Goal: Task Accomplishment & Management: Manage account settings

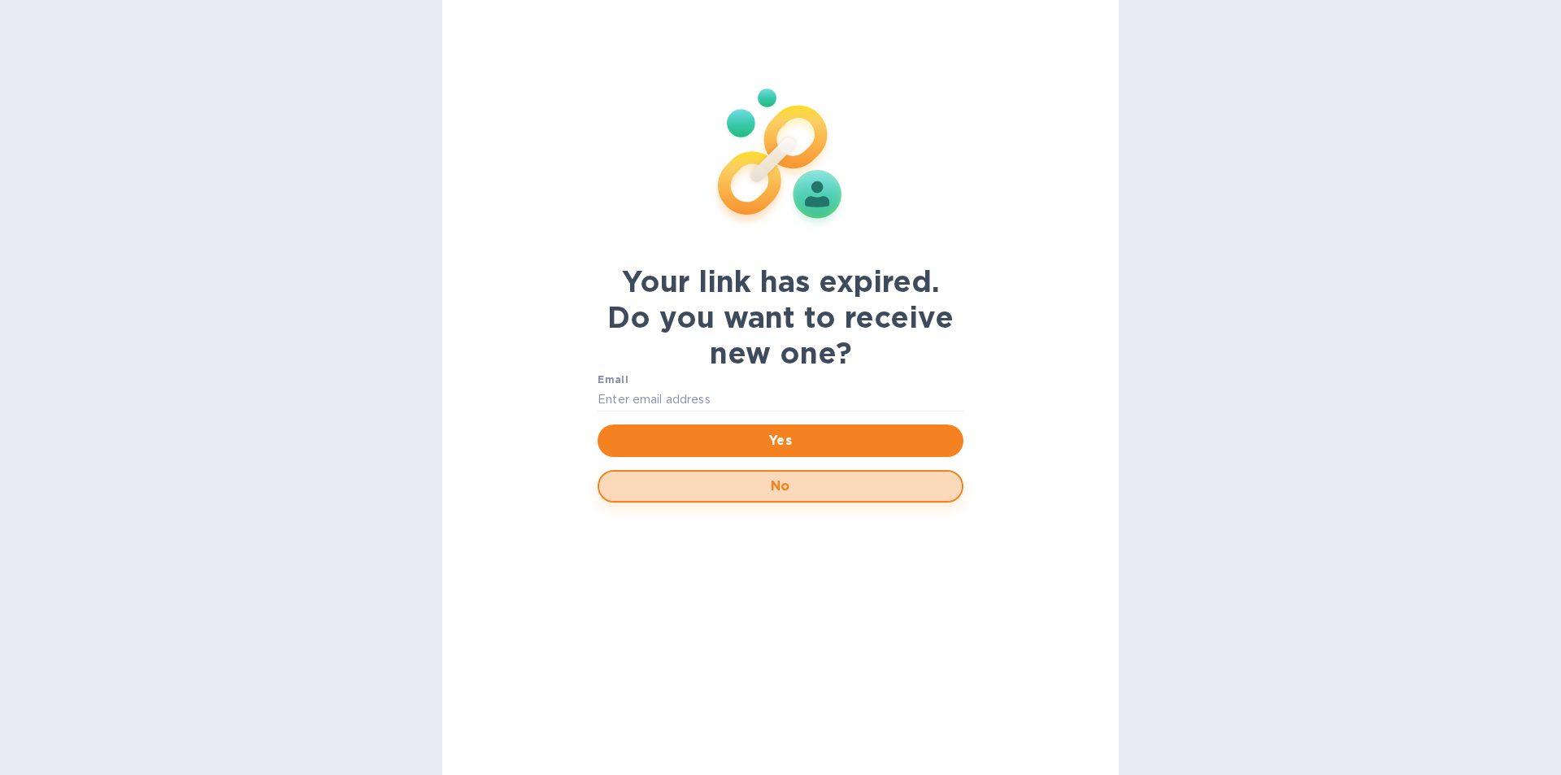
click at [824, 489] on span "No" at bounding box center [780, 486] width 337 height 20
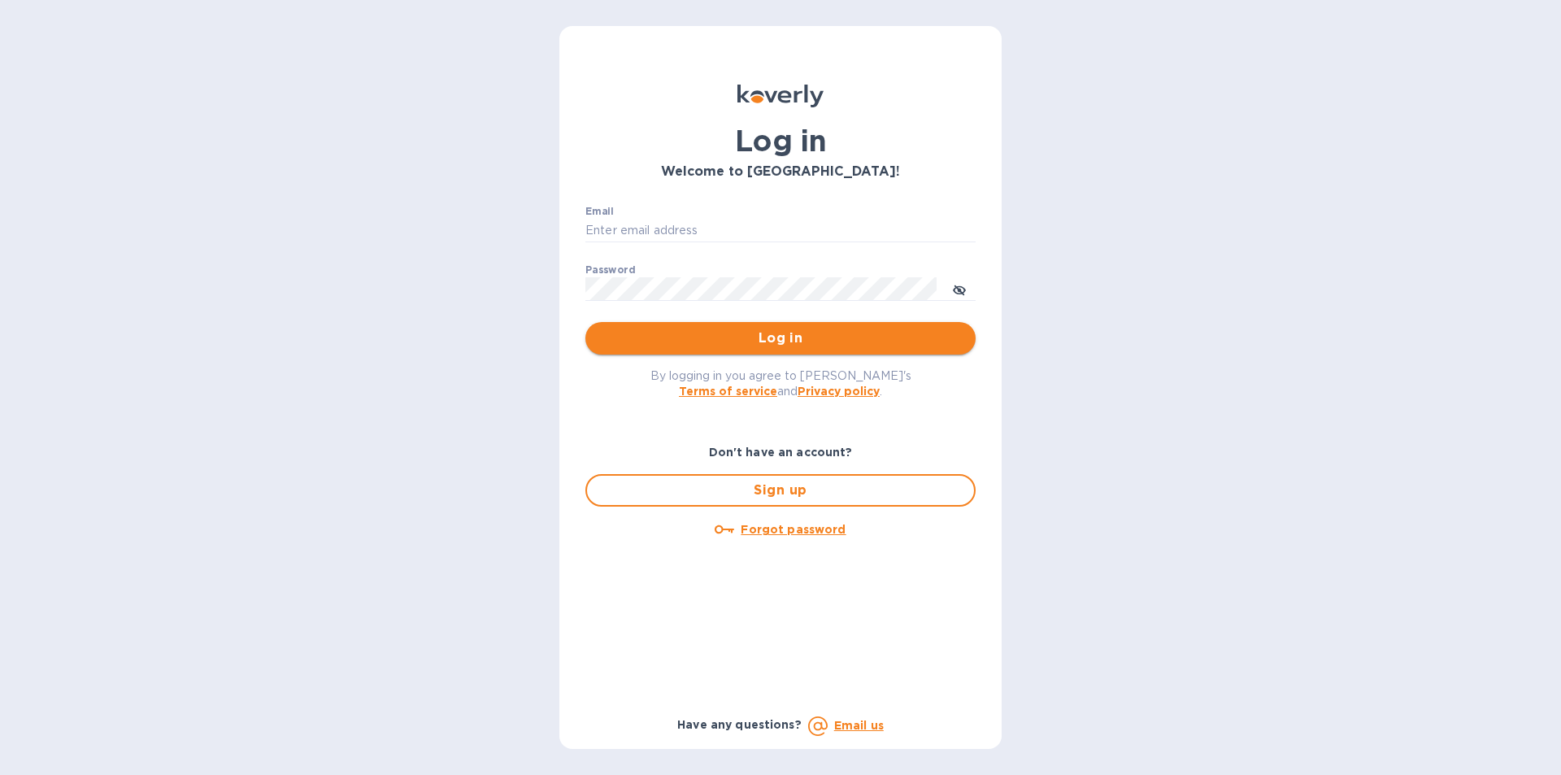
type input "[EMAIL_ADDRESS][DOMAIN_NAME]"
click at [780, 334] on span "Log in" at bounding box center [780, 338] width 364 height 20
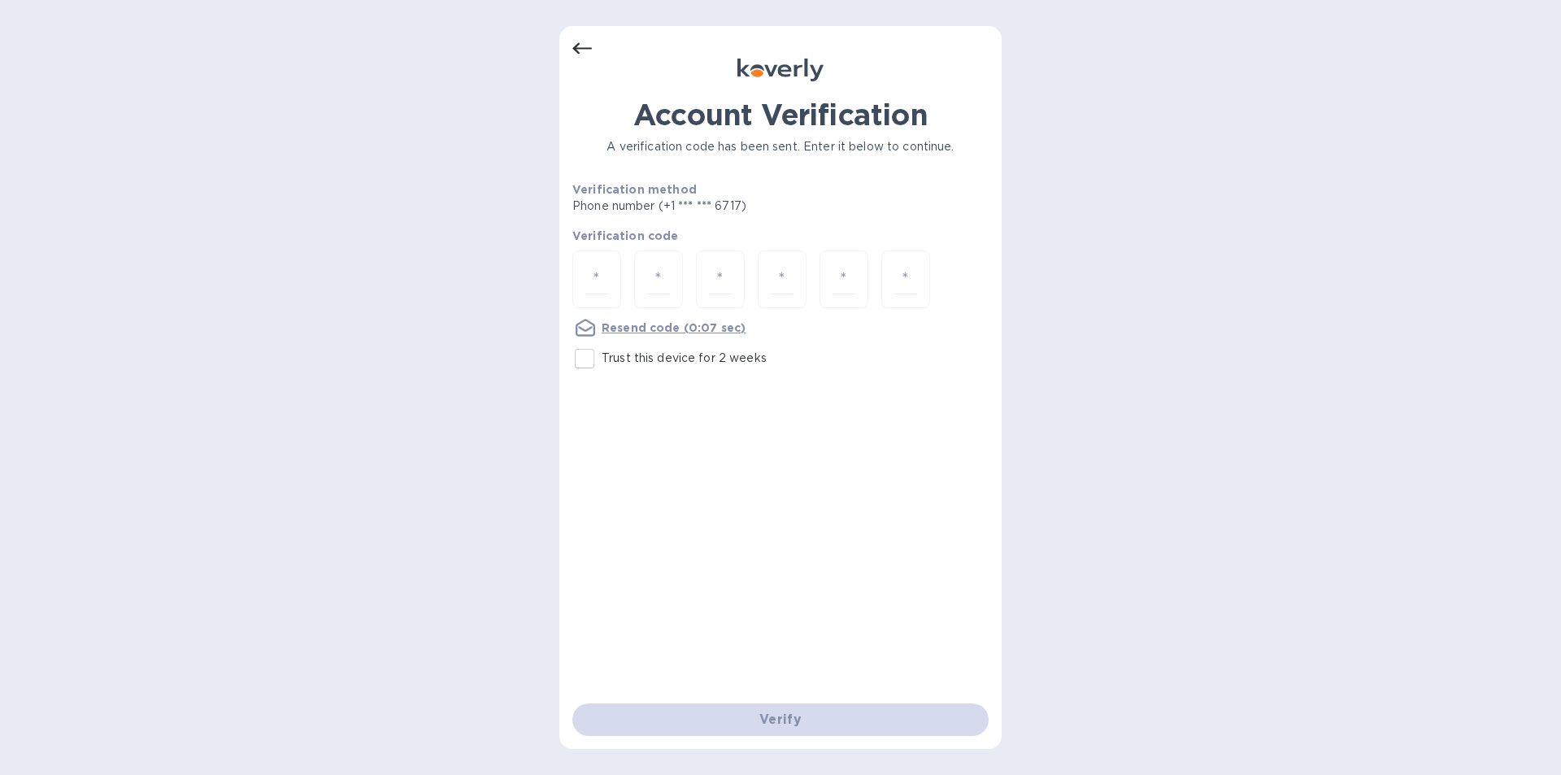
click at [584, 362] on input "Trust this device for 2 weeks" at bounding box center [584, 358] width 34 height 34
checkbox input "true"
click at [602, 287] on input "number" at bounding box center [596, 279] width 21 height 30
type input "4"
type input "9"
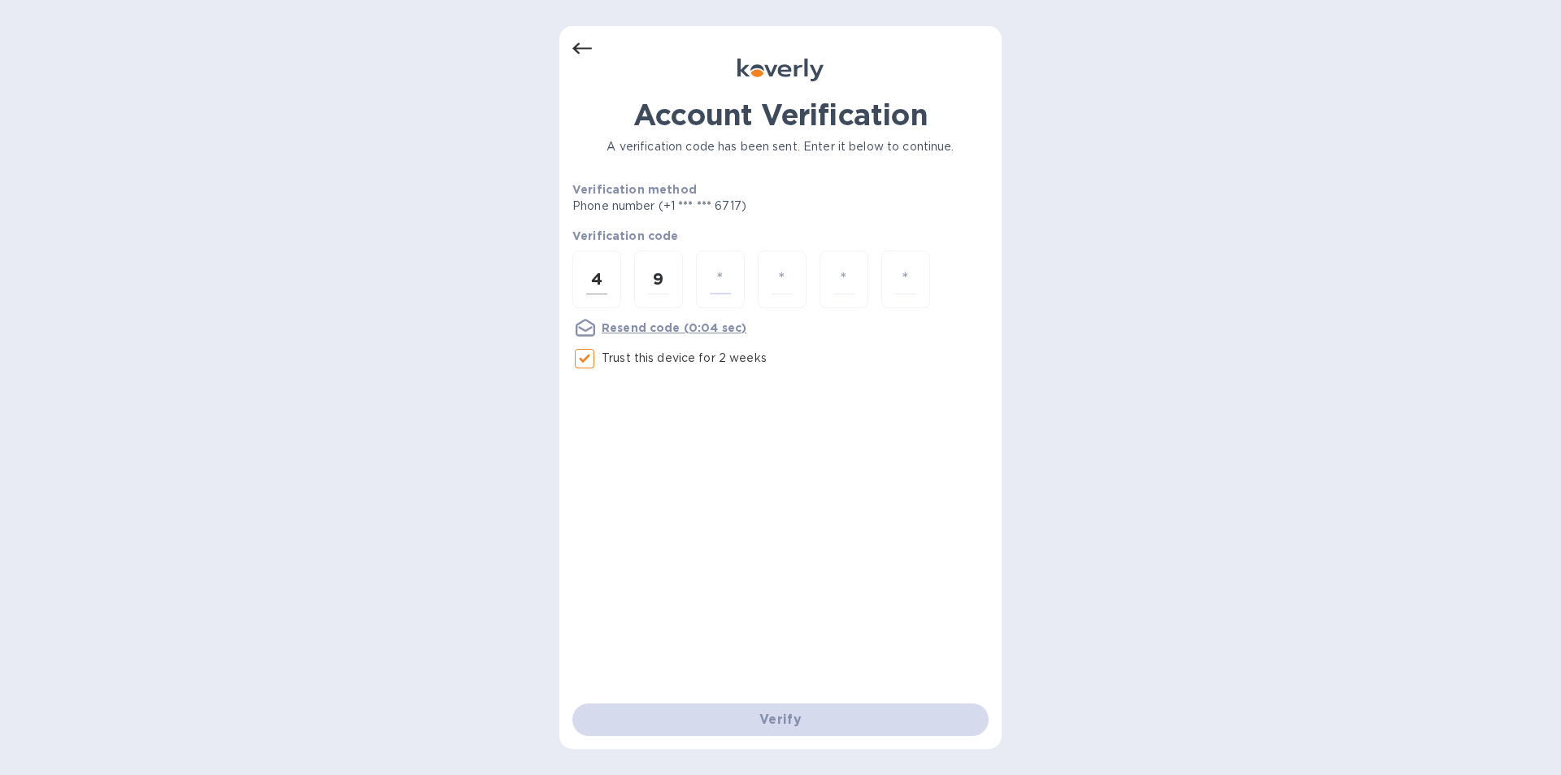
type input "1"
type input "5"
type input "2"
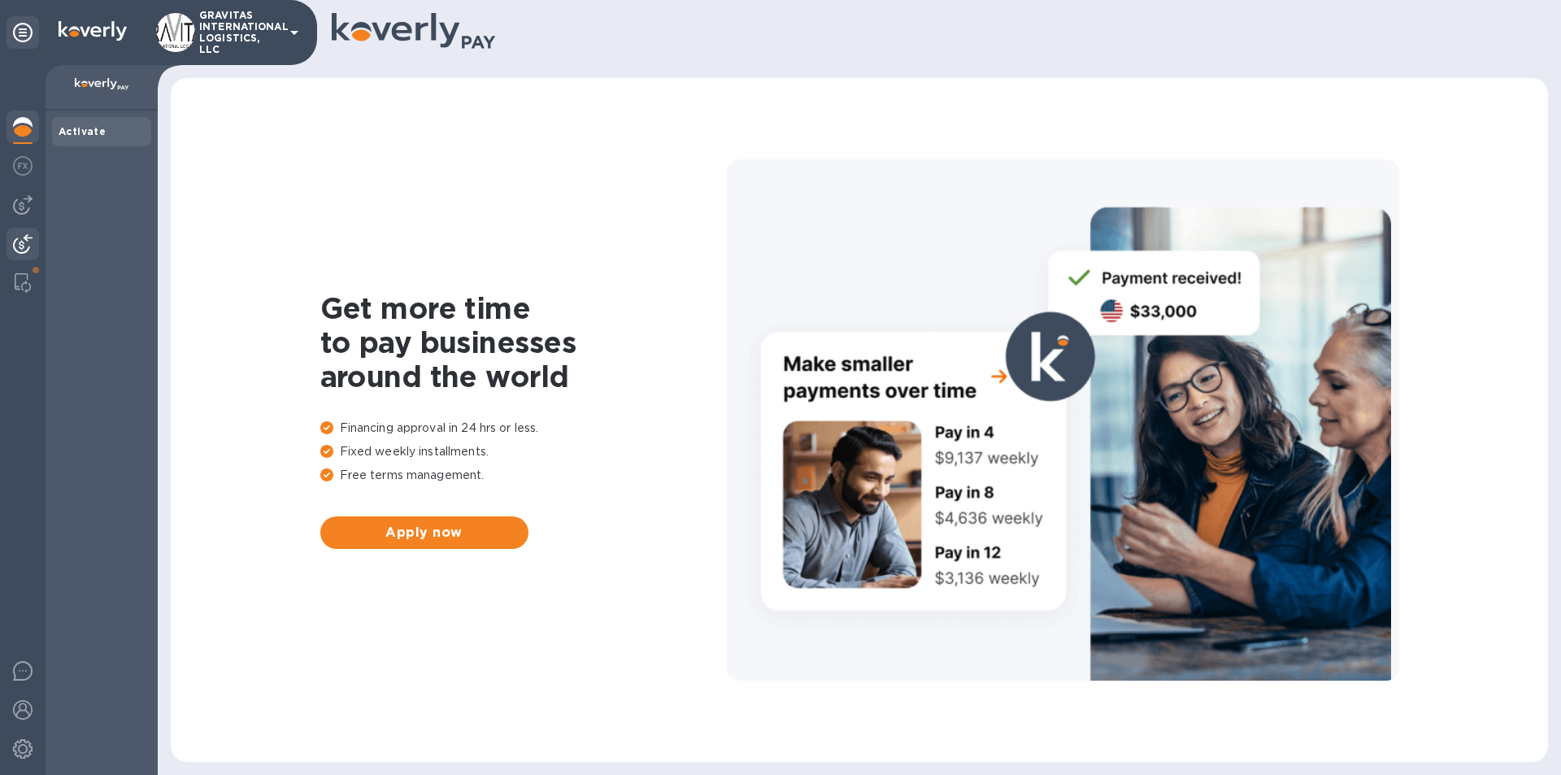
click at [25, 244] on img at bounding box center [23, 244] width 20 height 20
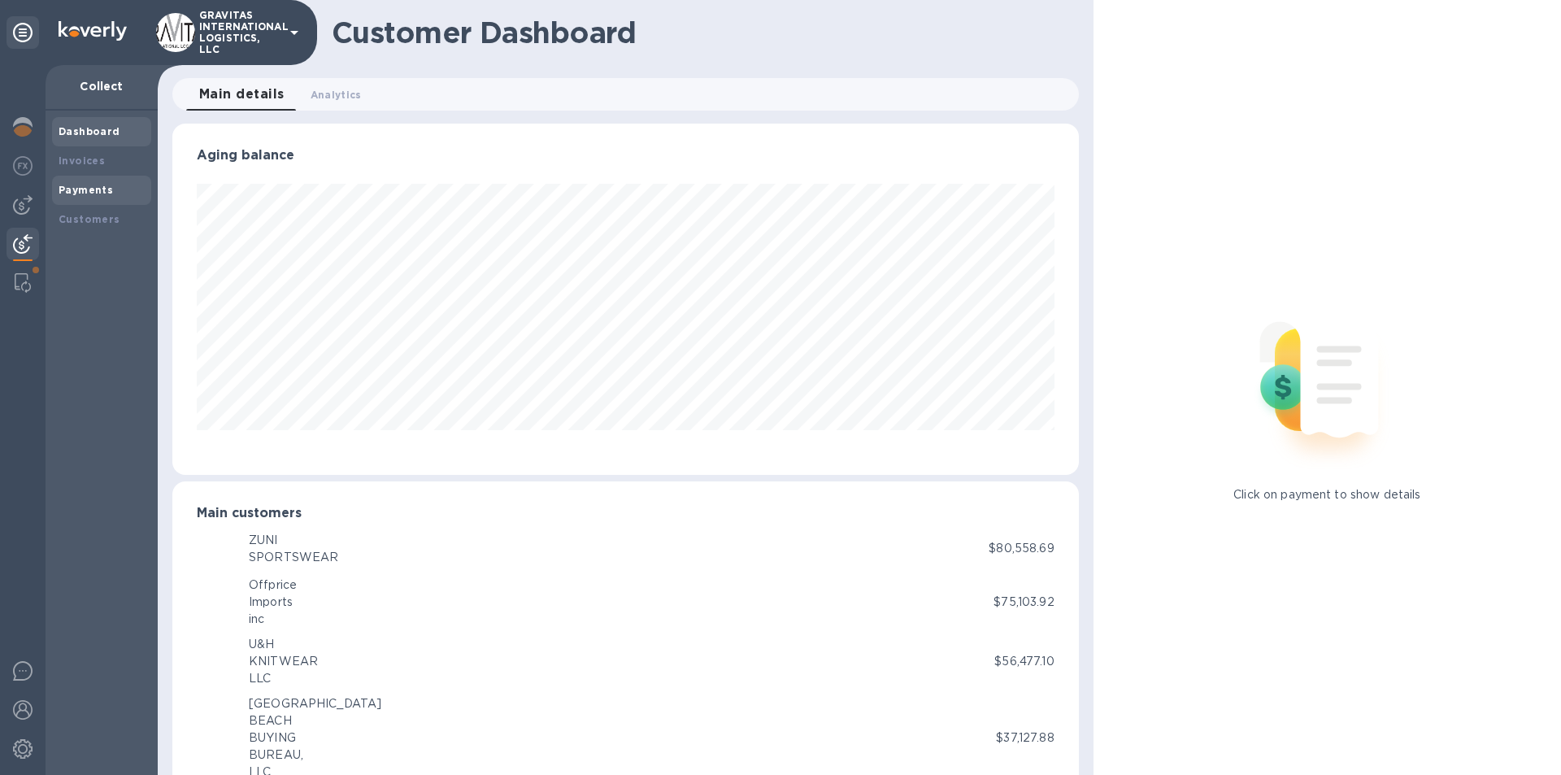
scroll to position [812584, 812035]
click at [70, 193] on b "Payments" at bounding box center [86, 190] width 54 height 12
